Goal: Task Accomplishment & Management: Use online tool/utility

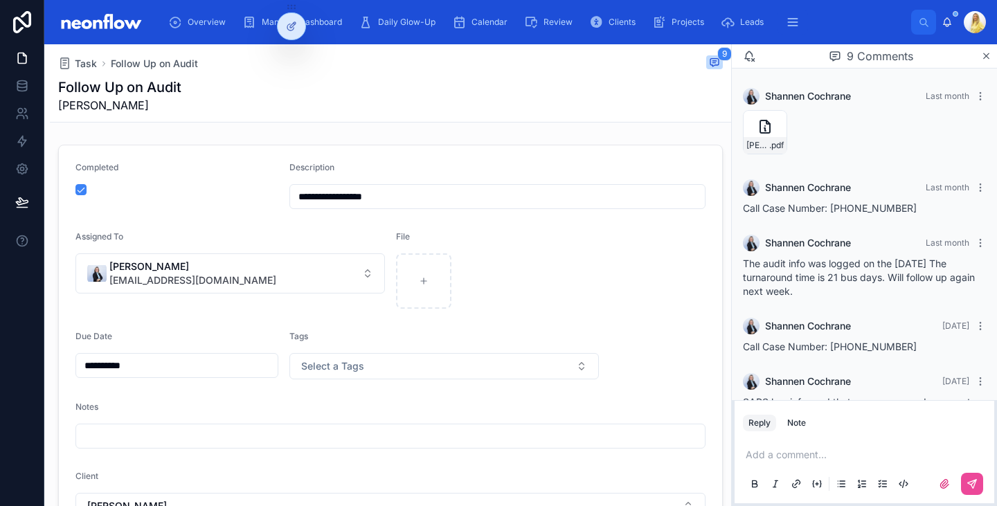
scroll to position [502, 0]
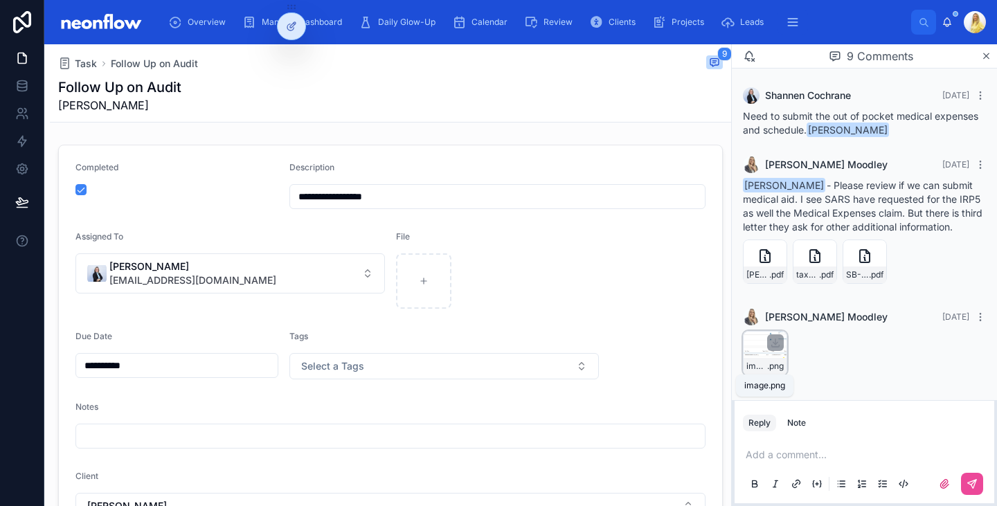
click at [767, 364] on span ".png" at bounding box center [775, 366] width 17 height 11
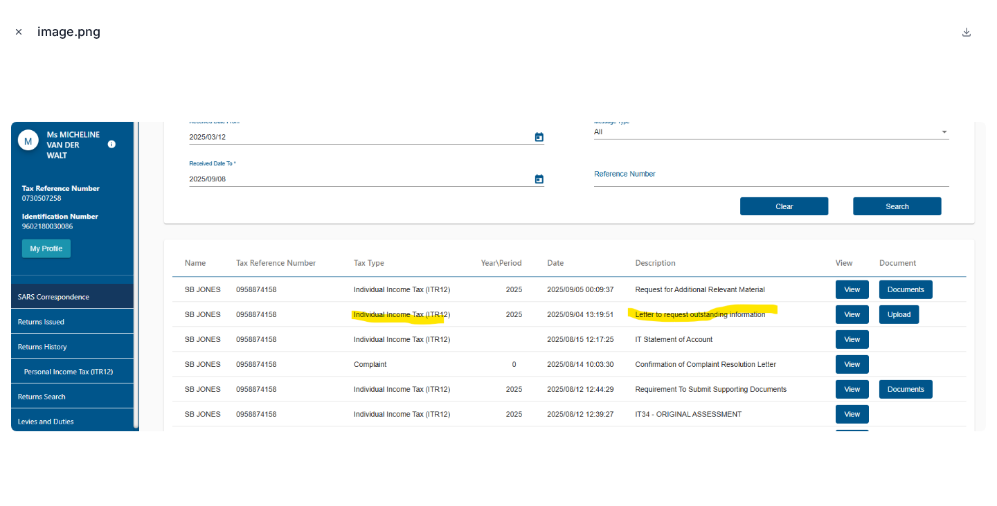
click at [15, 37] on button "Close modal" at bounding box center [18, 31] width 15 height 15
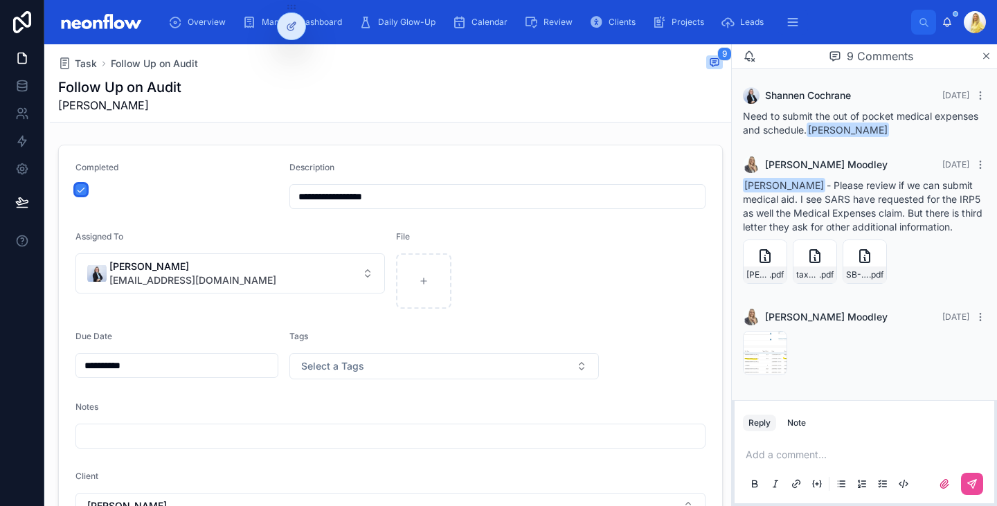
click at [81, 188] on button "button" at bounding box center [80, 189] width 11 height 11
click at [802, 457] on p at bounding box center [867, 455] width 243 height 14
click at [964, 477] on button at bounding box center [972, 484] width 22 height 22
